Goal: Transaction & Acquisition: Obtain resource

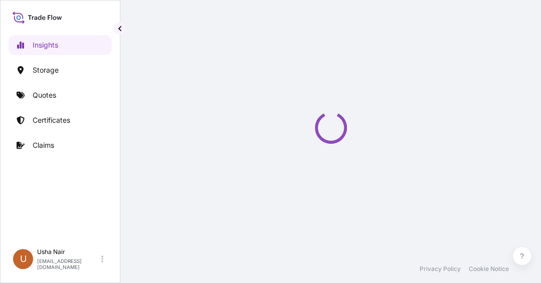
select select "2025"
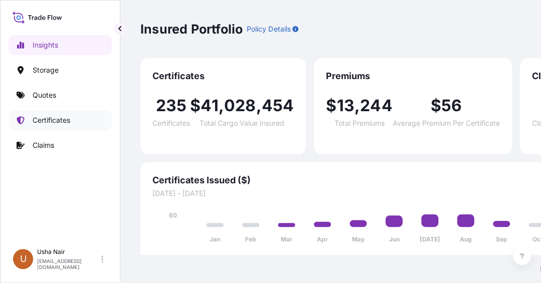
click at [68, 120] on p "Certificates" at bounding box center [52, 120] width 38 height 10
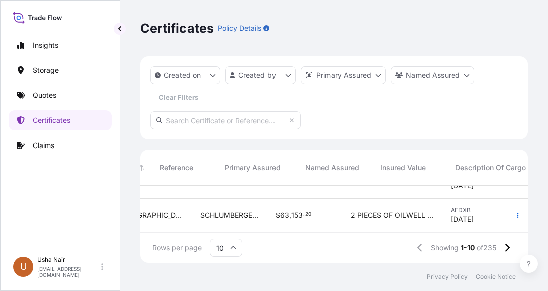
scroll to position [297, 0]
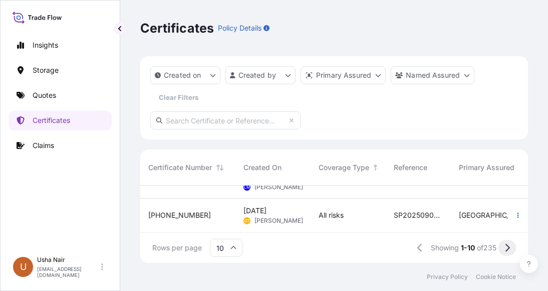
click at [504, 247] on button at bounding box center [507, 247] width 18 height 16
click at [507, 248] on icon at bounding box center [507, 247] width 6 height 9
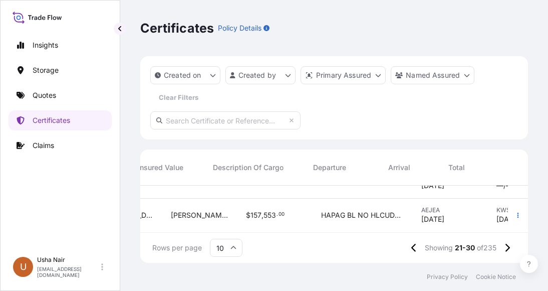
scroll to position [297, 476]
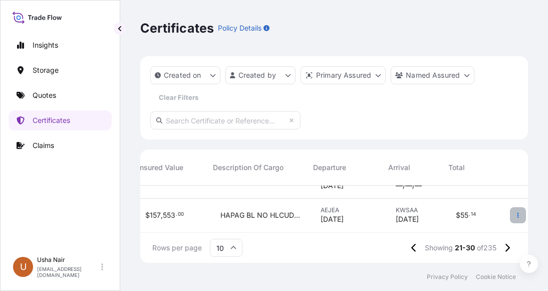
click at [517, 212] on icon "button" at bounding box center [518, 214] width 2 height 5
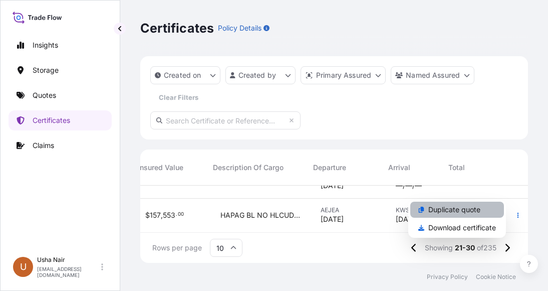
click at [455, 207] on p "Duplicate quote" at bounding box center [454, 209] width 52 height 10
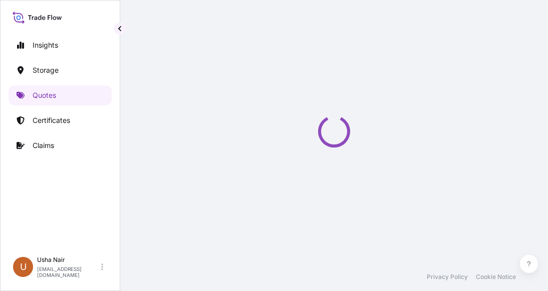
select select "Road / Inland"
select select "Water"
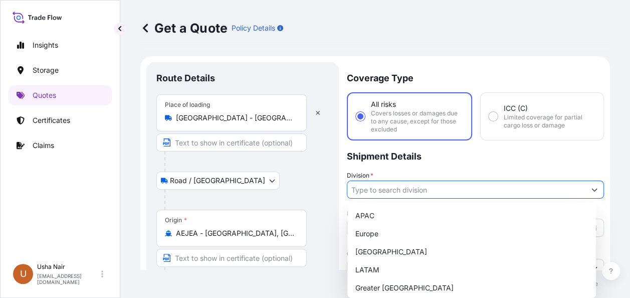
click at [440, 190] on input "Division *" at bounding box center [466, 189] width 238 height 18
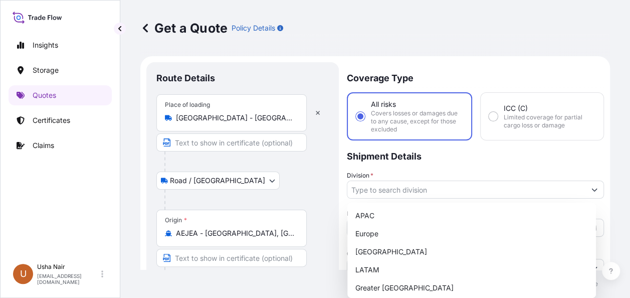
click at [463, 171] on div "Division *" at bounding box center [475, 184] width 257 height 28
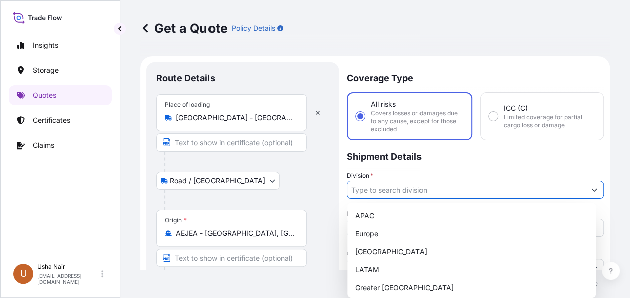
click at [548, 188] on button "Show suggestions" at bounding box center [594, 189] width 18 height 18
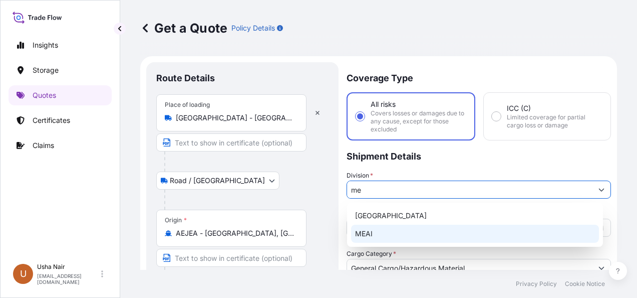
click at [369, 234] on div "MEAI" at bounding box center [475, 233] width 248 height 18
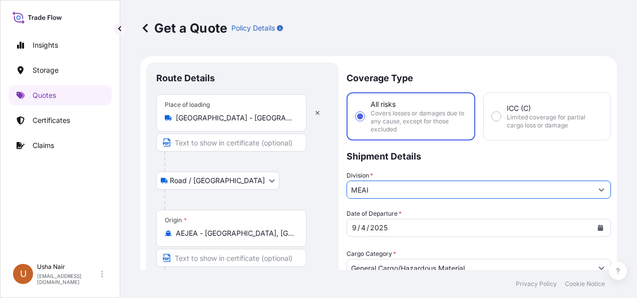
type input "MEAI"
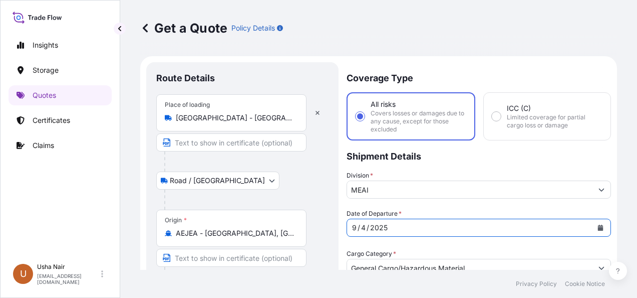
click at [548, 227] on icon "Calendar" at bounding box center [601, 227] width 6 height 6
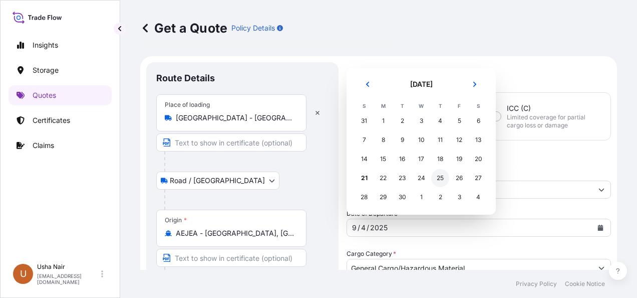
click at [440, 177] on div "25" at bounding box center [440, 178] width 18 height 18
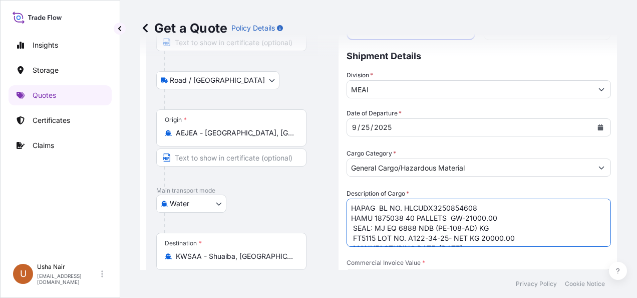
drag, startPoint x: 423, startPoint y: 230, endPoint x: 262, endPoint y: 162, distance: 174.6
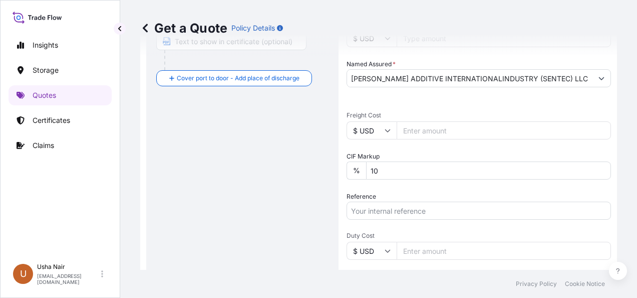
scroll to position [139, 0]
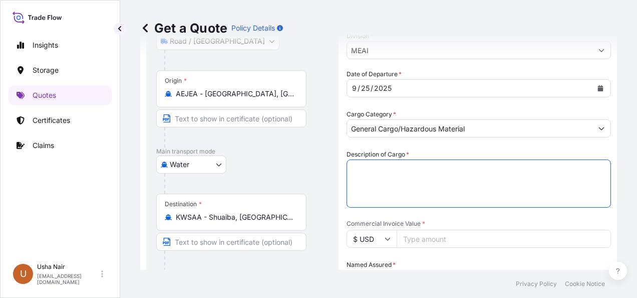
click at [401, 178] on textarea "HAPAG BL NO. HLCUDX3250854608 HAMU 1875038 40 PALLETS GW-21000.00 SEAL: MJ EQ 6…" at bounding box center [479, 183] width 264 height 48
click at [398, 174] on textarea "HAPAG BL NO. HLCUDX3250854608 HAMU 1875038 40 PALLETS GW-21000.00 SEAL: MJ EQ 6…" at bounding box center [479, 183] width 264 height 48
click at [366, 166] on textarea "HAPAG BL NO. HLCUDX3250854608 HAMU 1875038 40 PALLETS GW-21000.00 SEAL: MJ EQ 6…" at bounding box center [479, 183] width 264 height 48
paste textarea "FANU 3546075 34 PALLETS 20850.00 SEAL: MJ EQ-5087 NDB ( PE-111-AD) KGM 0025320 …"
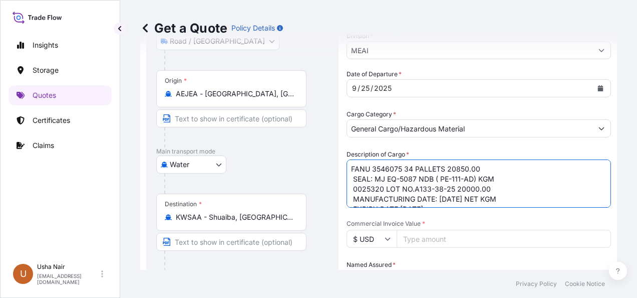
scroll to position [46, 0]
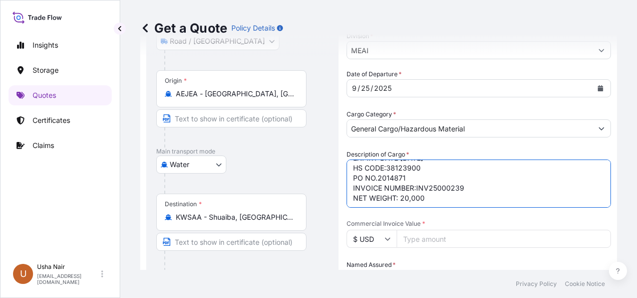
paste textarea "HLBU 1453006 10 PALLETS 5250.00 SEAL: MJ EQ -7047 NDB ( PE-112-AD) KGM 523154 L…"
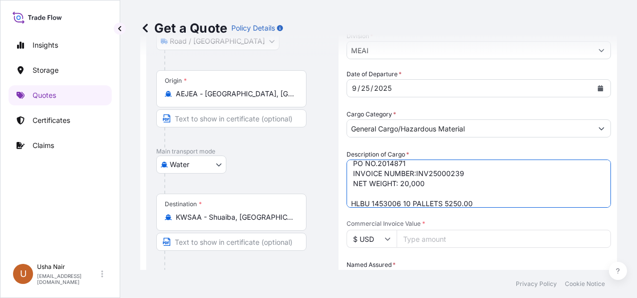
scroll to position [146, 0]
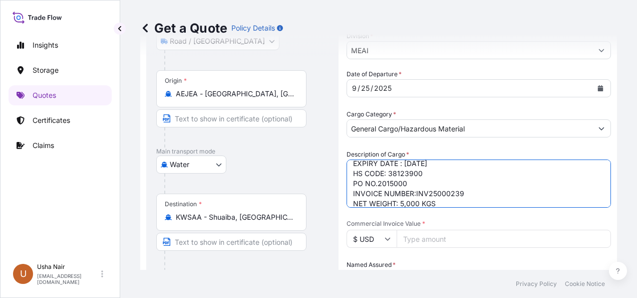
click at [463, 185] on textarea "HAPAG BL NO. HLCUDX3250854608 HAMU 1875038 40 PALLETS GW-21000.00 SEAL: MJ EQ 6…" at bounding box center [479, 183] width 264 height 48
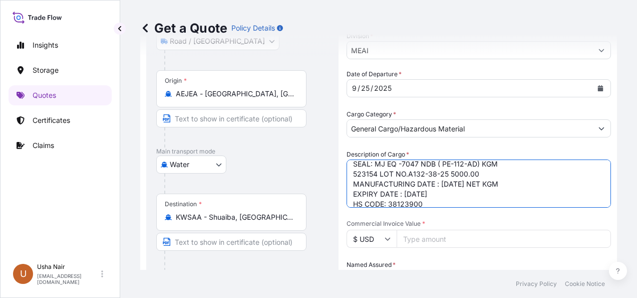
scroll to position [96, 0]
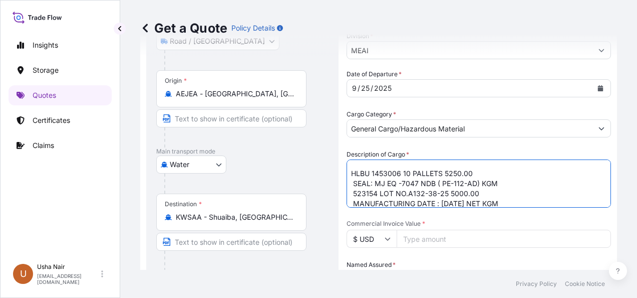
click at [350, 173] on textarea "HAPAG BL NO. HLCUDX3250854608 HAMU 1875038 40 PALLETS GW-21000.00 SEAL: MJ EQ 6…" at bounding box center [479, 183] width 264 height 48
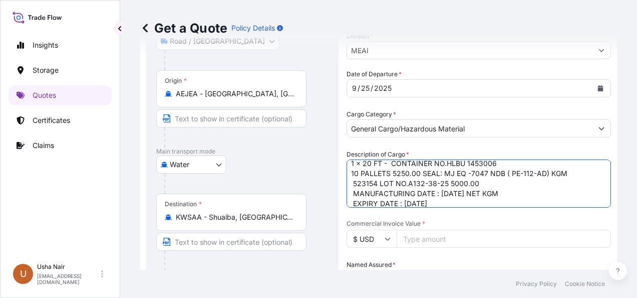
drag, startPoint x: 356, startPoint y: 183, endPoint x: 376, endPoint y: 180, distance: 20.8
click at [376, 182] on textarea "HAPAG BL NO. HLCUDX3250854608 HAMU 1875038 40 PALLETS GW-21000.00 SEAL: MJ EQ 6…" at bounding box center [479, 183] width 264 height 48
click at [506, 162] on textarea "HAPAG BL NO. HLCUDX3250854608 HAMU 1875038 40 PALLETS GW-21000.00 SEAL: MJ EQ 6…" at bounding box center [479, 183] width 264 height 48
paste textarea "523154"
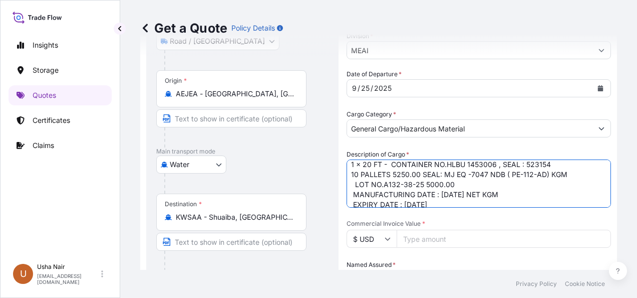
click at [354, 184] on textarea "HAPAG BL NO. HLCUDX3250854608 HAMU 1875038 40 PALLETS GW-21000.00 SEAL: MJ EQ 6…" at bounding box center [479, 183] width 264 height 48
click at [418, 173] on textarea "HAPAG BL NO. HLCUDX3250854608 HAMU 1875038 40 PALLETS GW-21000.00 SEAL: MJ EQ 6…" at bounding box center [479, 183] width 264 height 48
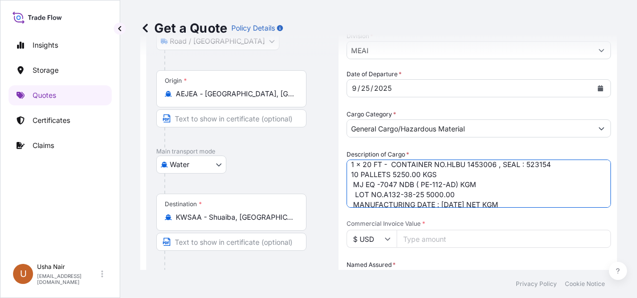
click at [486, 176] on textarea "HAPAG BL NO. HLCUDX3250854608 HAMU 1875038 40 PALLETS GW-21000.00 SEAL: MJ EQ 6…" at bounding box center [479, 183] width 264 height 48
click at [483, 180] on textarea "HAPAG BL NO. HLCUDX3250854608 HAMU 1875038 40 PALLETS GW-21000.00 SEAL: MJ EQ 6…" at bounding box center [479, 183] width 264 height 48
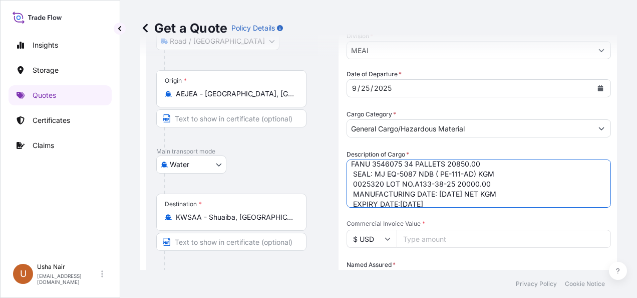
scroll to position [0, 0]
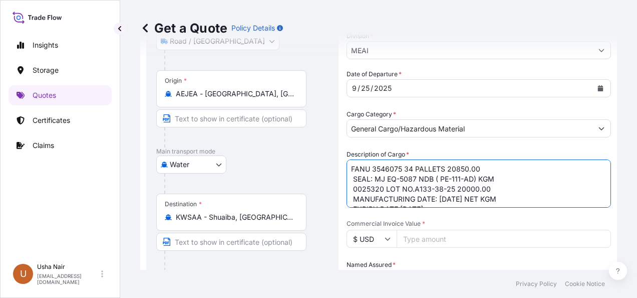
click at [351, 169] on textarea "HAPAG BL NO. HLCUDX3250854608 HAMU 1875038 40 PALLETS GW-21000.00 SEAL: MJ EQ 6…" at bounding box center [479, 183] width 264 height 48
drag, startPoint x: 500, startPoint y: 167, endPoint x: 539, endPoint y: 167, distance: 39.1
click at [539, 167] on textarea "HAPAG BL NO. HLCUDX3250854608 HAMU 1875038 40 PALLETS GW-21000.00 SEAL: MJ EQ 6…" at bounding box center [479, 183] width 264 height 48
paste textarea "34 PALLETS"
click at [353, 185] on textarea "HAPAG BL NO. HLCUDX3250854608 HAMU 1875038 40 PALLETS GW-21000.00 SEAL: MJ EQ 6…" at bounding box center [479, 183] width 264 height 48
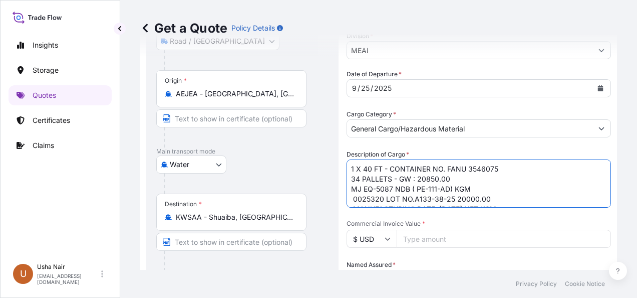
drag, startPoint x: 351, startPoint y: 199, endPoint x: 382, endPoint y: 196, distance: 30.7
click at [382, 196] on textarea "HAPAG BL NO. HLCUDX3250854608 HAMU 1875038 40 PALLETS GW-21000.00 SEAL: MJ EQ 6…" at bounding box center [479, 183] width 264 height 48
click at [492, 164] on textarea "HAPAG BL NO. HLCUDX3250854608 HAMU 1875038 40 PALLETS GW-21000.00 SEAL: MJ EQ 6…" at bounding box center [479, 183] width 264 height 48
click at [498, 167] on textarea "HAPAG BL NO. HLCUDX3250854608 HAMU 1875038 40 PALLETS GW-21000.00 SEAL: MJ EQ 6…" at bounding box center [479, 183] width 264 height 48
paste textarea "0025320"
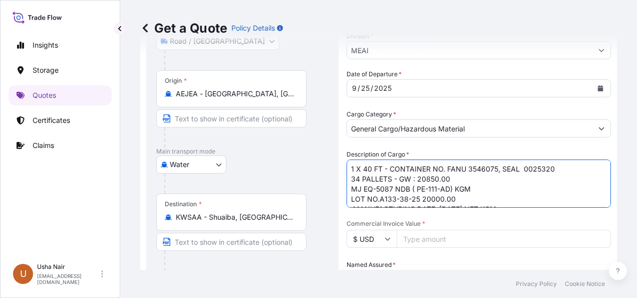
click at [501, 192] on textarea "HAPAG BL NO. HLCUDX3250854608 HAMU 1875038 40 PALLETS GW-21000.00 SEAL: MJ EQ 6…" at bounding box center [479, 183] width 264 height 48
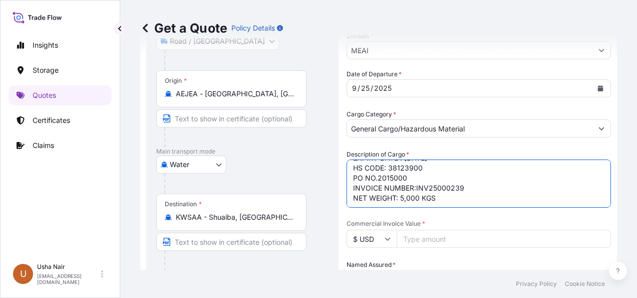
scroll to position [181, 0]
click at [379, 179] on textarea "HAPAG BL NO. HLCUDX3250854608 HAMU 1875038 40 PALLETS GW-21000.00 SEAL: MJ EQ 6…" at bounding box center [479, 183] width 264 height 48
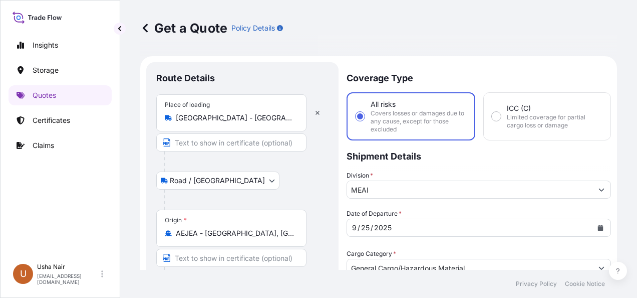
scroll to position [100, 0]
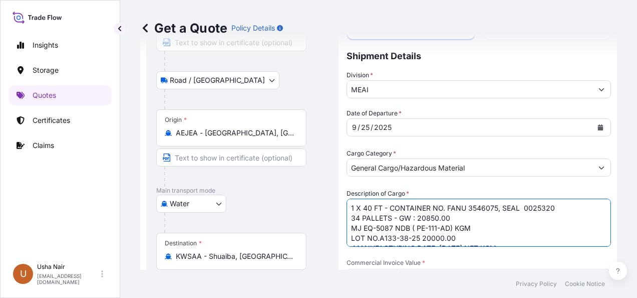
drag, startPoint x: 349, startPoint y: 207, endPoint x: 637, endPoint y: 193, distance: 288.4
click at [348, 207] on textarea "HAPAG BL NO. HLCUDX3250854608 HAMU 1875038 40 PALLETS GW-21000.00 SEAL: MJ EQ 6…" at bounding box center [479, 222] width 264 height 48
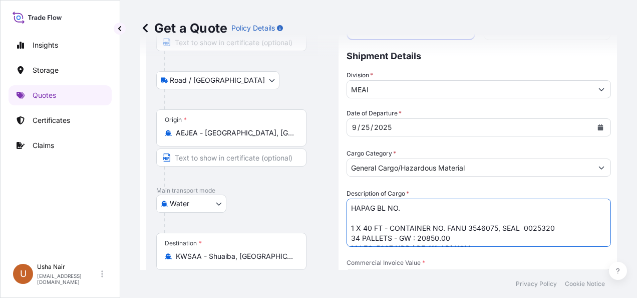
paste textarea "HLCUDX3250932696"
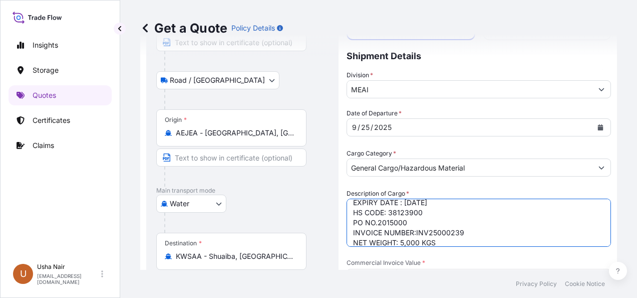
scroll to position [196, 0]
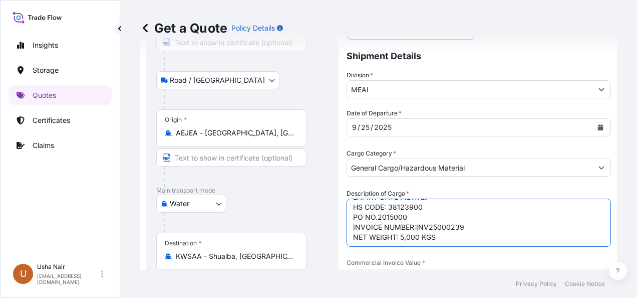
type textarea "HAPAG BL NO. HLCUDX3250932696 1 X 40 FT - CONTAINER NO. FANU 3546075, SEAL 0025…"
click at [455, 245] on textarea "HAPAG BL NO. HLCUDX3250854608 HAMU 1875038 40 PALLETS GW-21000.00 SEAL: MJ EQ 6…" at bounding box center [479, 222] width 264 height 48
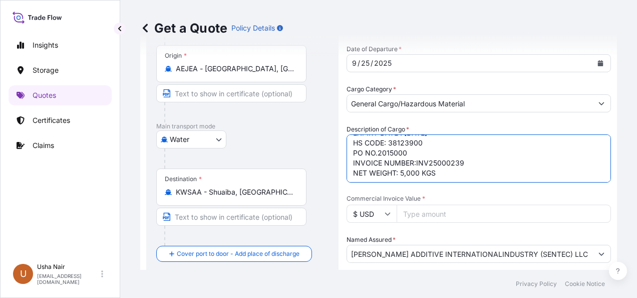
scroll to position [200, 0]
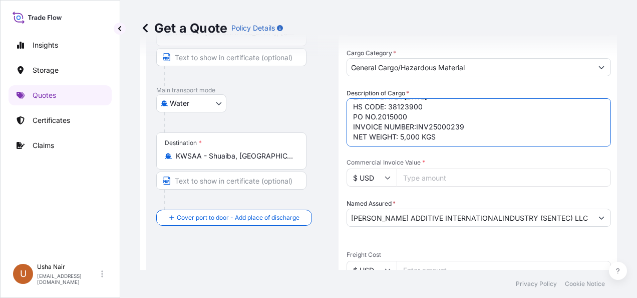
click at [492, 175] on input "Commercial Invoice Value *" at bounding box center [504, 177] width 214 height 18
type input "99550"
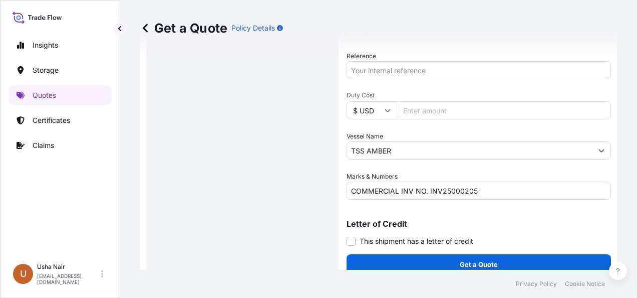
scroll to position [490, 0]
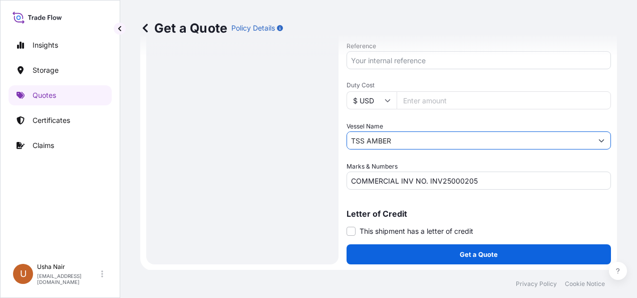
drag, startPoint x: 401, startPoint y: 140, endPoint x: 329, endPoint y: 145, distance: 72.3
paste input "SPECTRUM N"
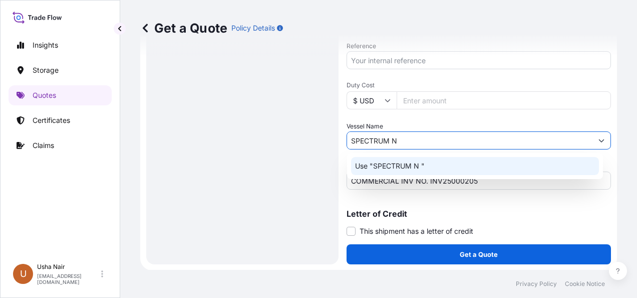
click at [410, 165] on p "Use "SPECTRUM N "" at bounding box center [390, 166] width 70 height 10
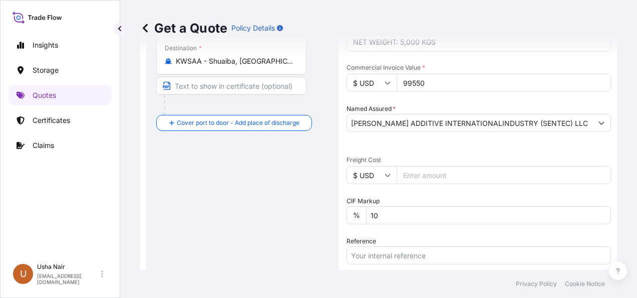
scroll to position [189, 0]
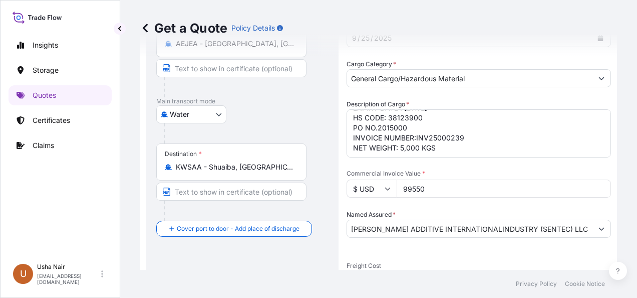
type input "SPECTRUM N"
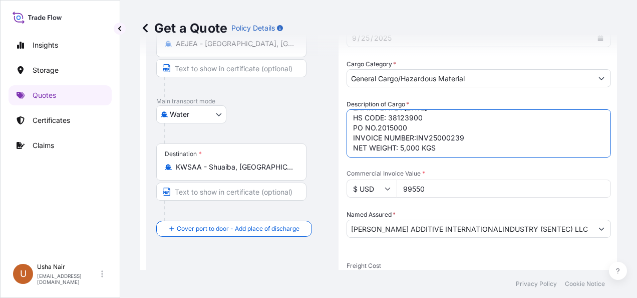
drag, startPoint x: 471, startPoint y: 130, endPoint x: 412, endPoint y: 126, distance: 59.7
click at [414, 126] on textarea "HAPAG BL NO. HLCUDX3250854608 HAMU 1875038 40 PALLETS GW-21000.00 SEAL: MJ EQ 6…" at bounding box center [479, 133] width 264 height 48
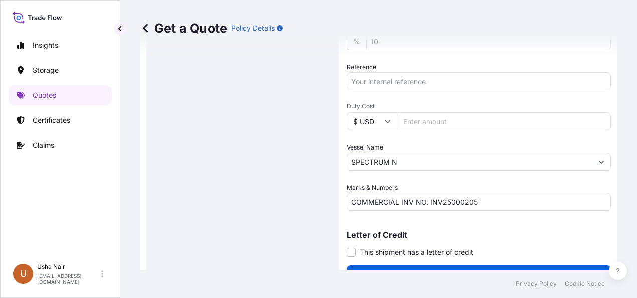
scroll to position [490, 0]
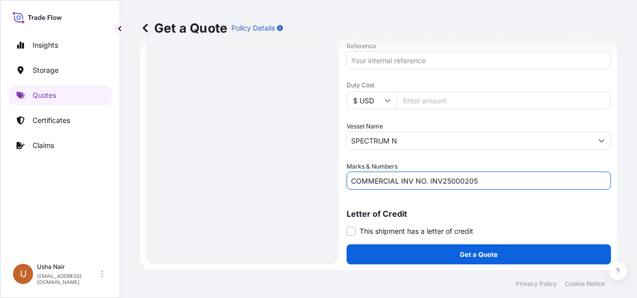
drag, startPoint x: 477, startPoint y: 181, endPoint x: 429, endPoint y: 182, distance: 48.1
click at [429, 182] on input "COMMERCIAL INV NO. INV25000205" at bounding box center [479, 180] width 264 height 18
paste input ":INV25000239"
type input "COMMERCIAL INV NO. :INV25000239"
click at [455, 105] on input "Duty Cost" at bounding box center [504, 100] width 214 height 18
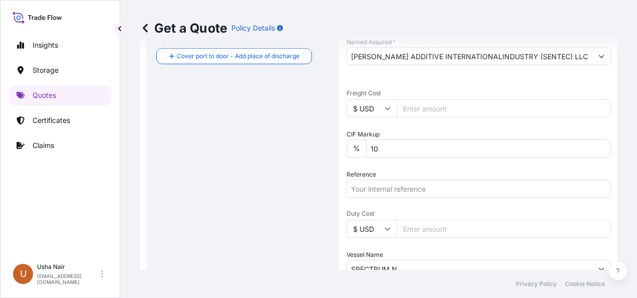
scroll to position [340, 0]
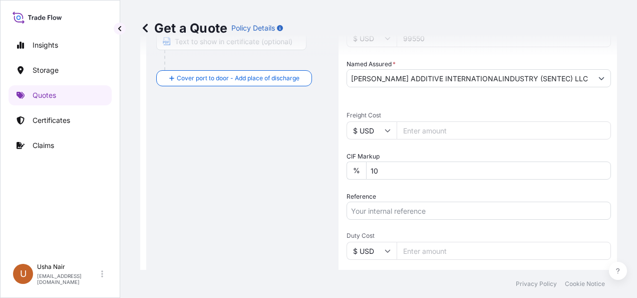
click at [450, 133] on input "Freight Cost" at bounding box center [504, 130] width 214 height 18
type input "4940"
click at [398, 213] on input "Reference" at bounding box center [479, 210] width 264 height 18
paste input "A21011014605"
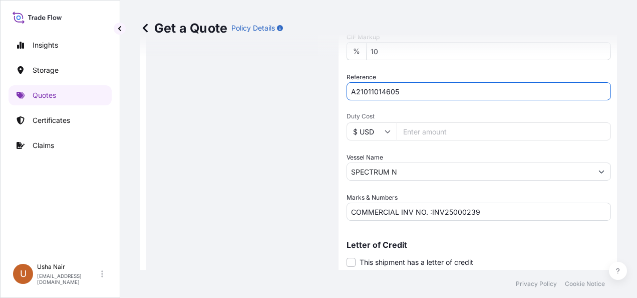
scroll to position [490, 0]
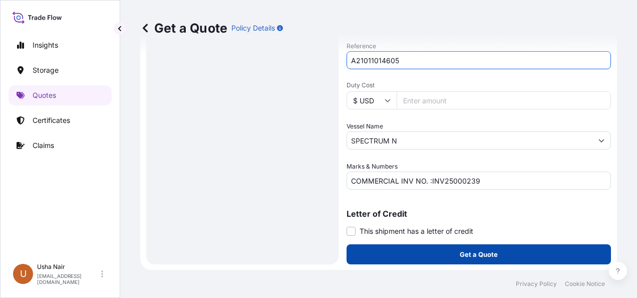
type input "A21011014605"
click at [451, 254] on button "Get a Quote" at bounding box center [479, 254] width 264 height 20
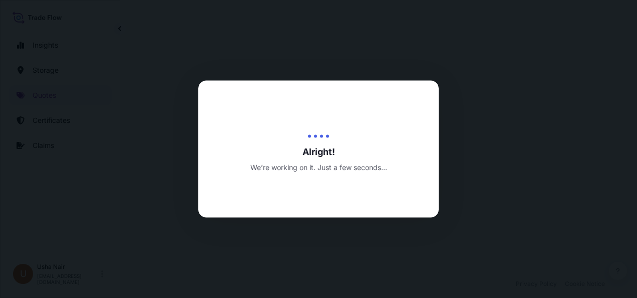
select select "Road / Inland"
select select "Water"
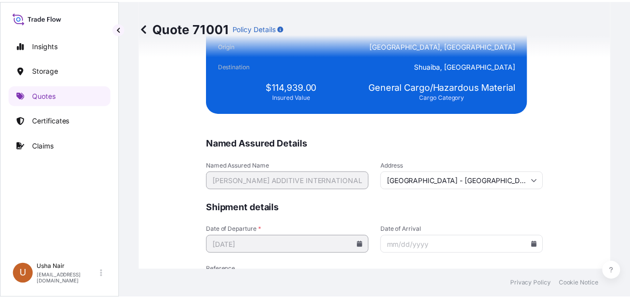
scroll to position [2546, 0]
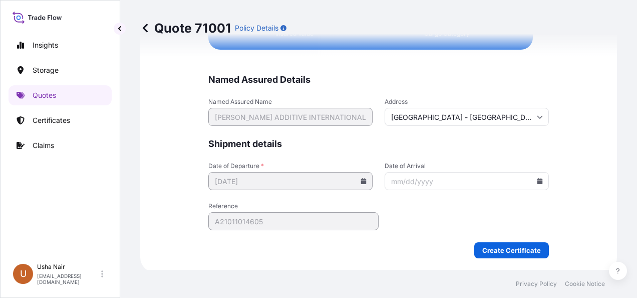
click at [428, 174] on input "Date of Arrival" at bounding box center [467, 181] width 164 height 18
click at [537, 178] on icon at bounding box center [540, 181] width 6 height 6
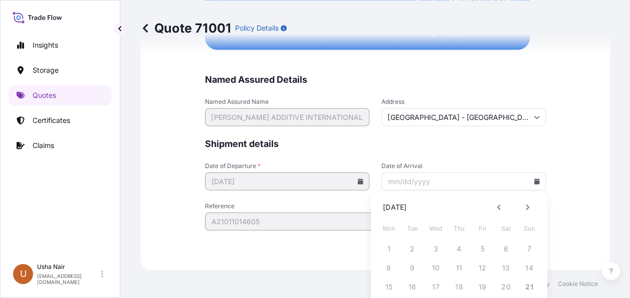
scroll to position [50, 0]
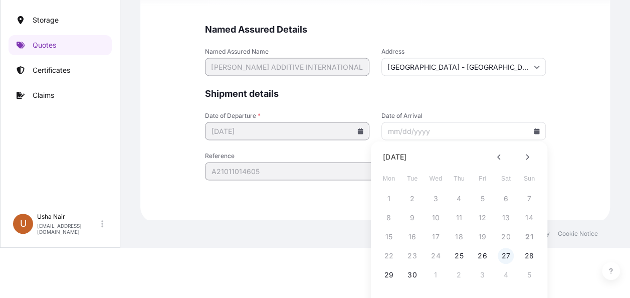
click at [505, 255] on button "27" at bounding box center [505, 255] width 16 height 16
type input "09/27/2025"
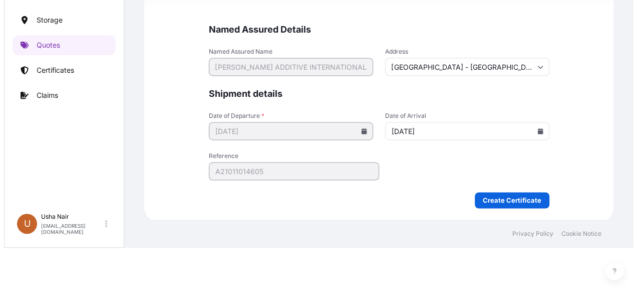
scroll to position [0, 0]
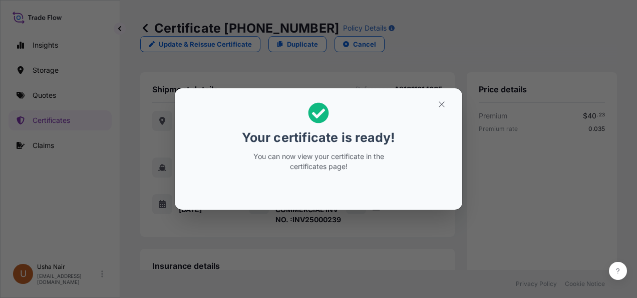
click at [317, 110] on icon at bounding box center [319, 113] width 21 height 21
click at [318, 107] on icon at bounding box center [319, 113] width 21 height 21
click at [320, 112] on icon at bounding box center [318, 112] width 21 height 21
click at [319, 116] on icon at bounding box center [318, 112] width 21 height 21
click at [440, 103] on icon "button" at bounding box center [442, 104] width 6 height 6
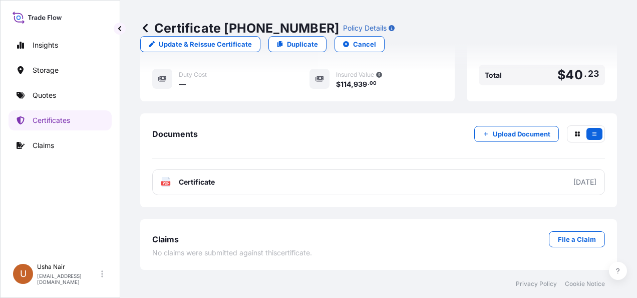
scroll to position [680, 0]
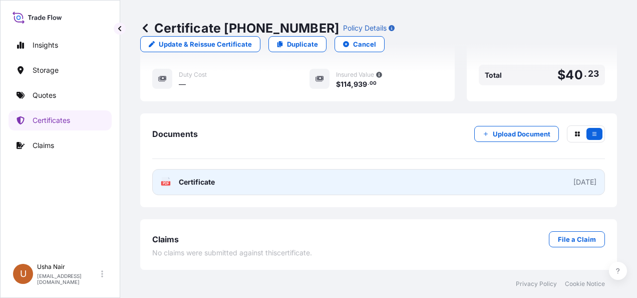
click at [183, 182] on span "Certificate" at bounding box center [197, 182] width 36 height 10
